Goal: Information Seeking & Learning: Learn about a topic

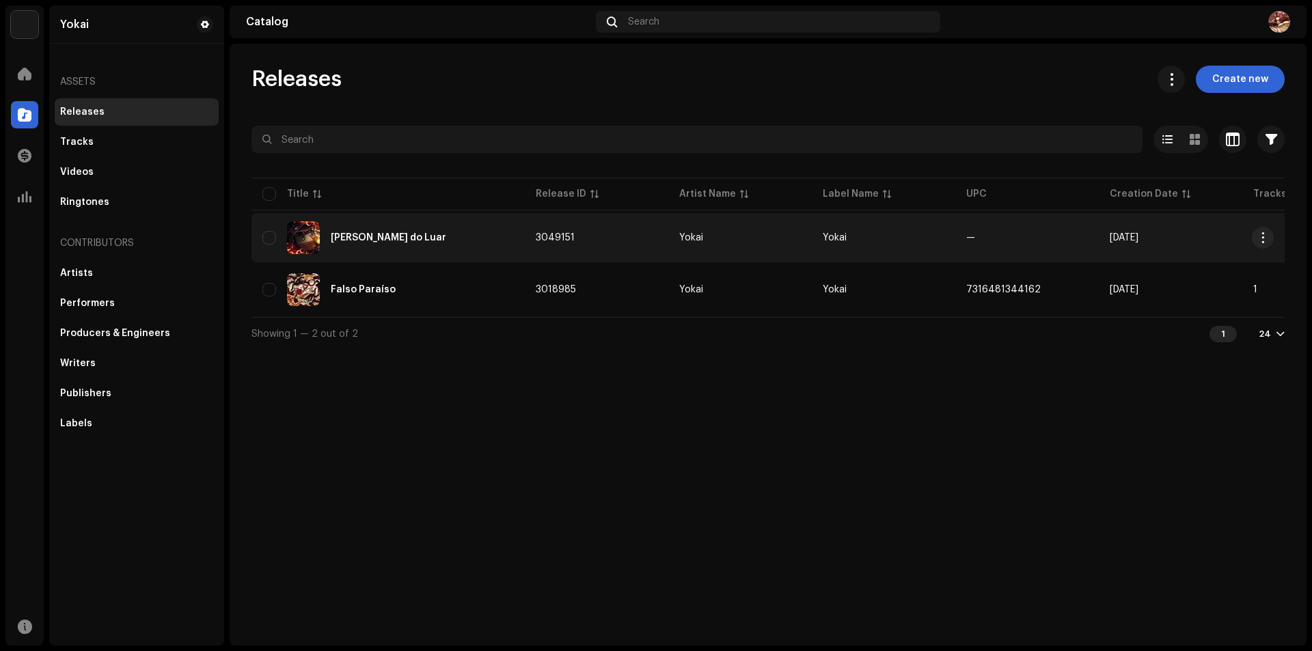
click at [364, 233] on div "[PERSON_NAME] do Luar" at bounding box center [389, 238] width 116 height 10
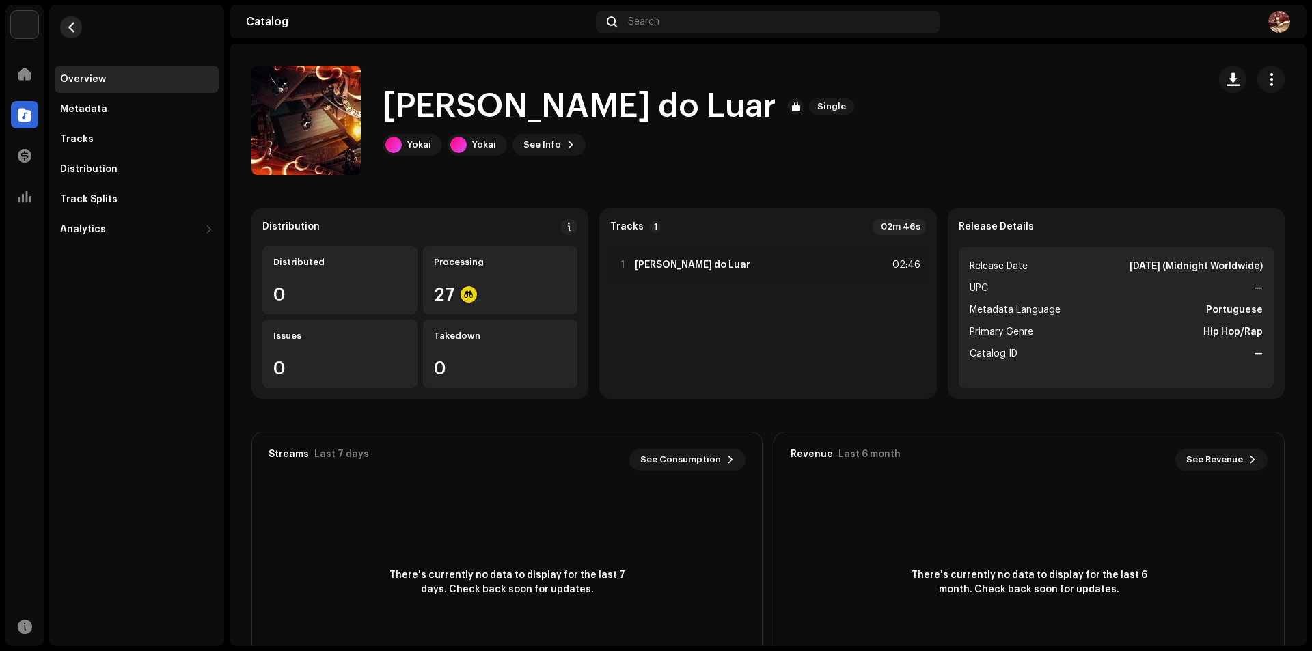
click at [76, 27] on button "button" at bounding box center [71, 27] width 22 height 22
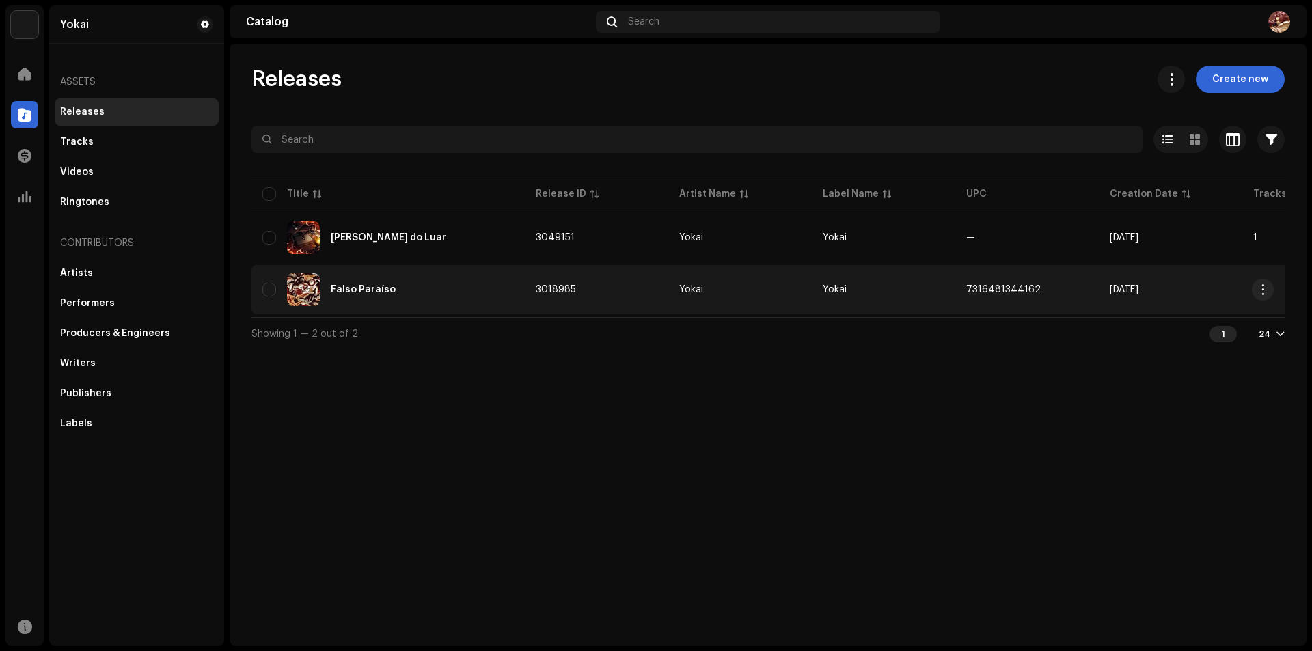
click at [424, 297] on div "Falso Paraíso" at bounding box center [388, 289] width 252 height 33
